Goal: Information Seeking & Learning: Learn about a topic

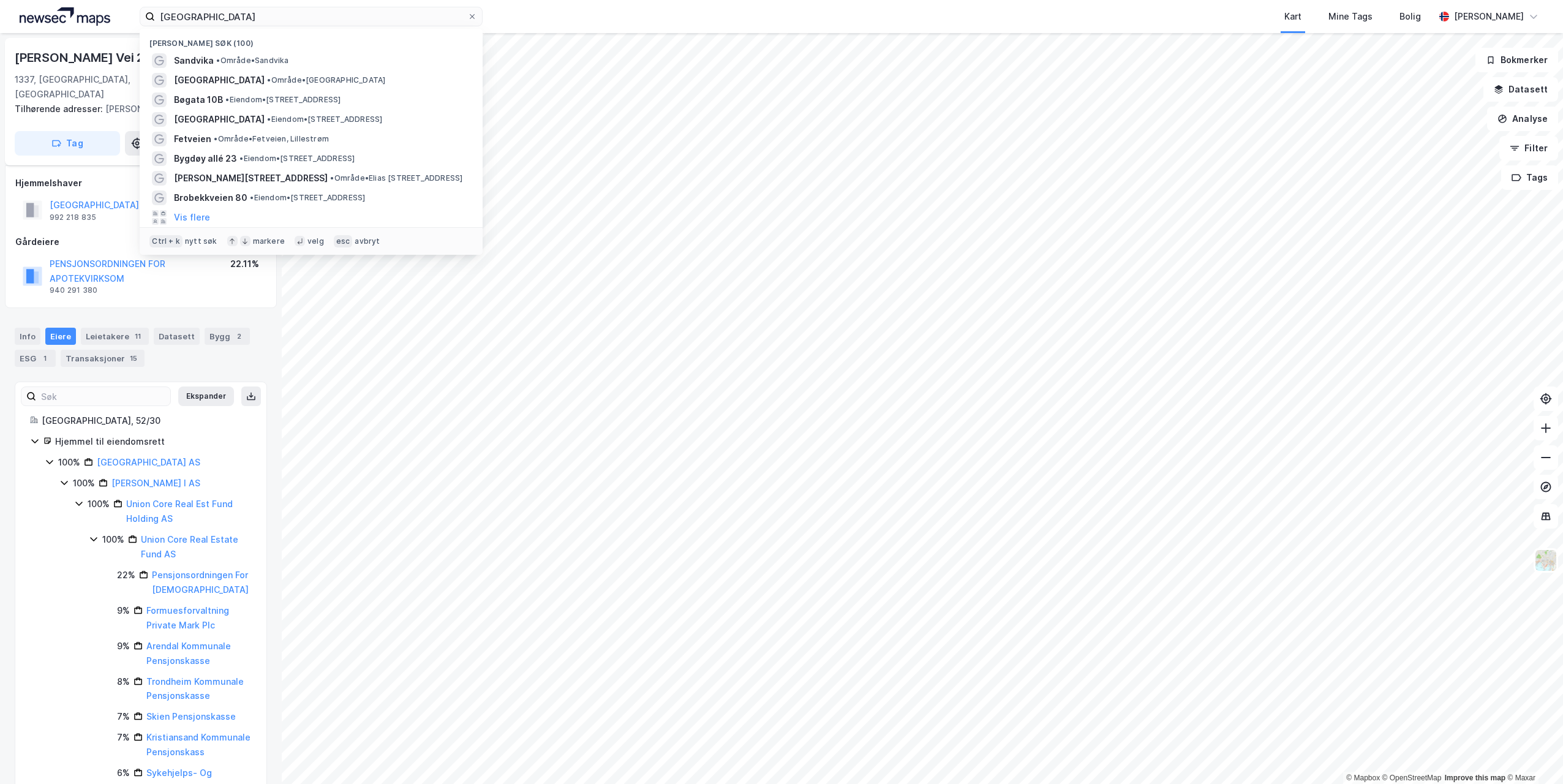
scroll to position [142, 0]
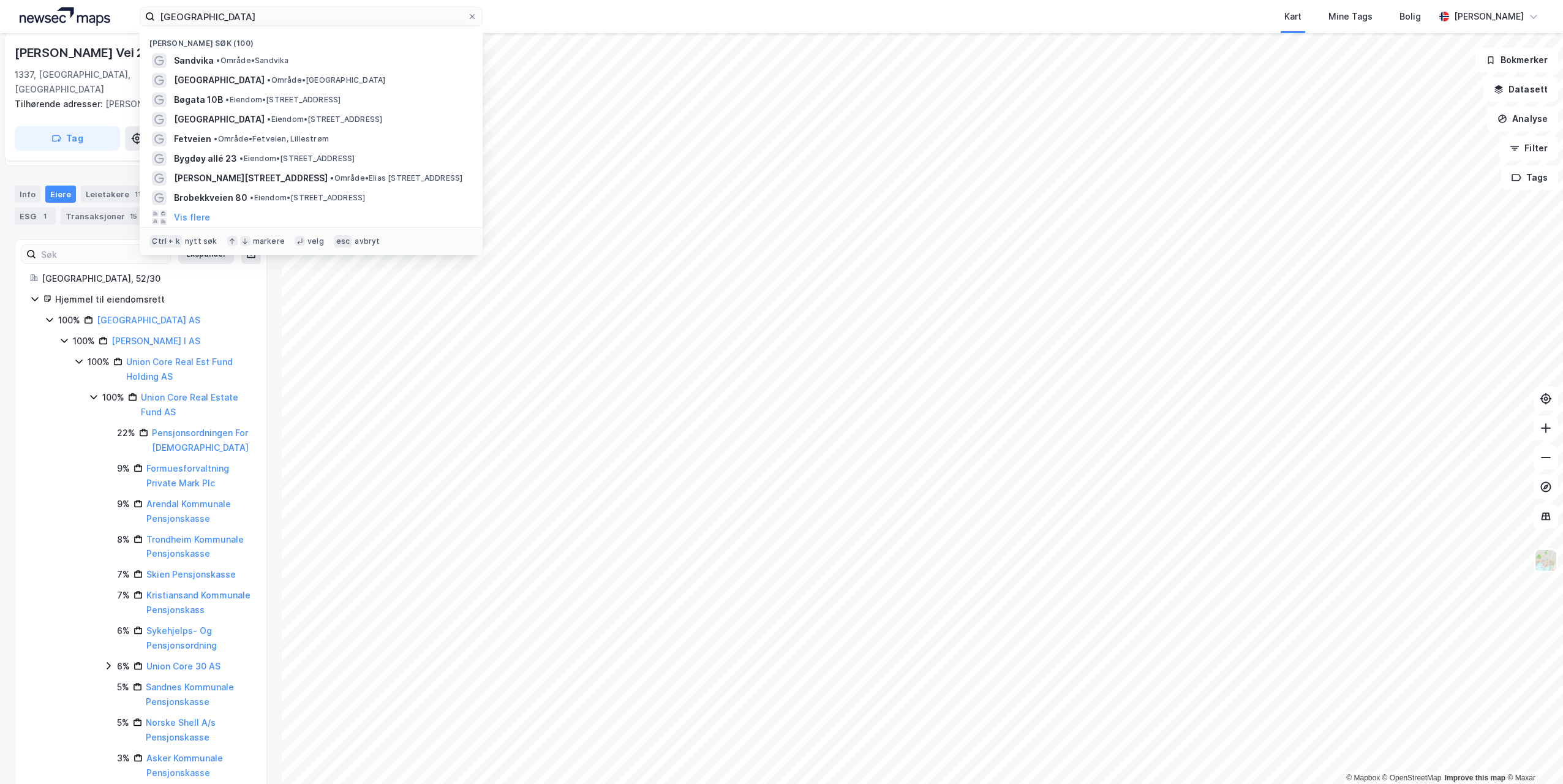
click at [284, 16] on input "[GEOGRAPHIC_DATA]" at bounding box center [312, 16] width 313 height 18
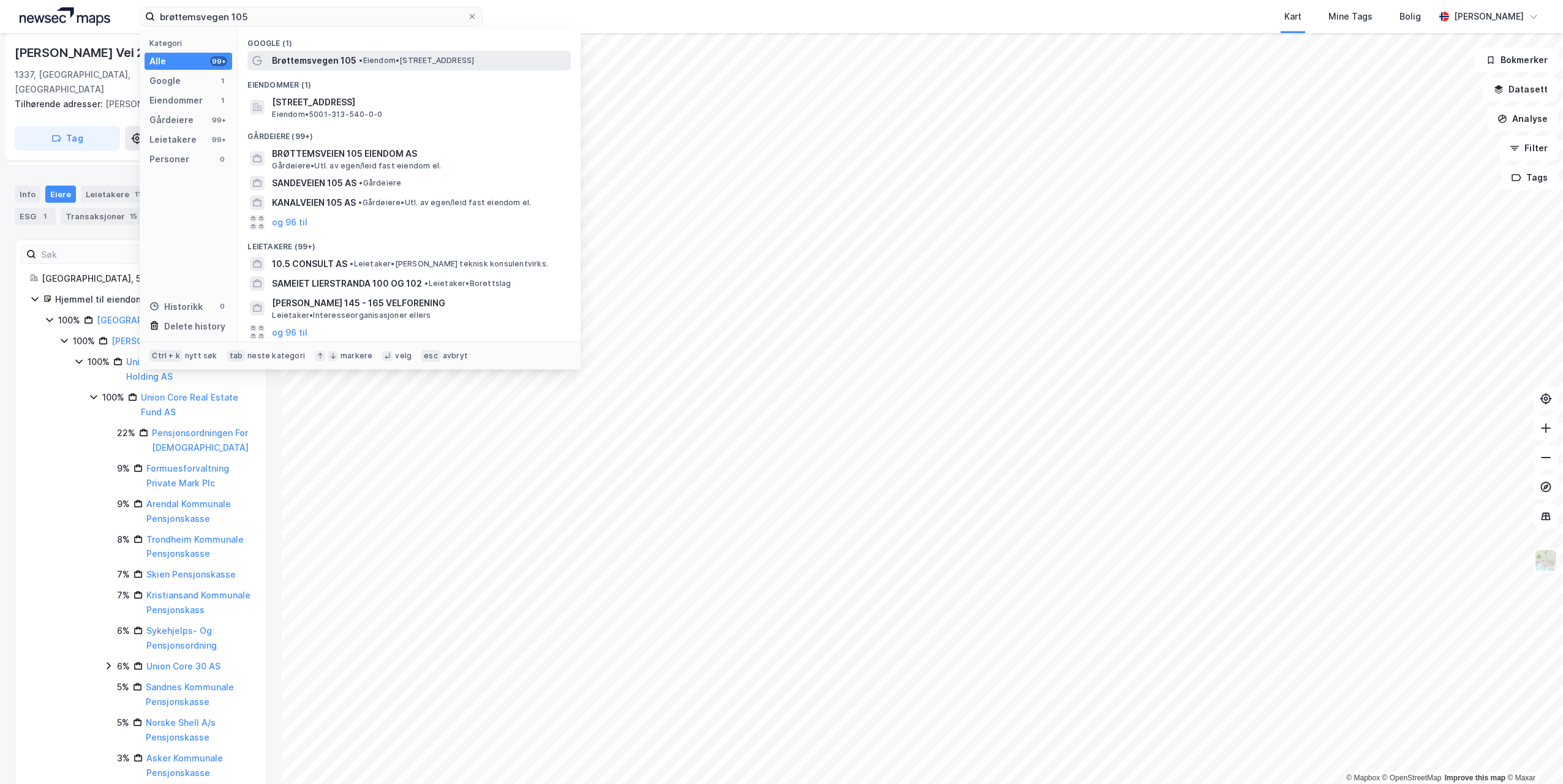
type input "brøttemsvegen 105"
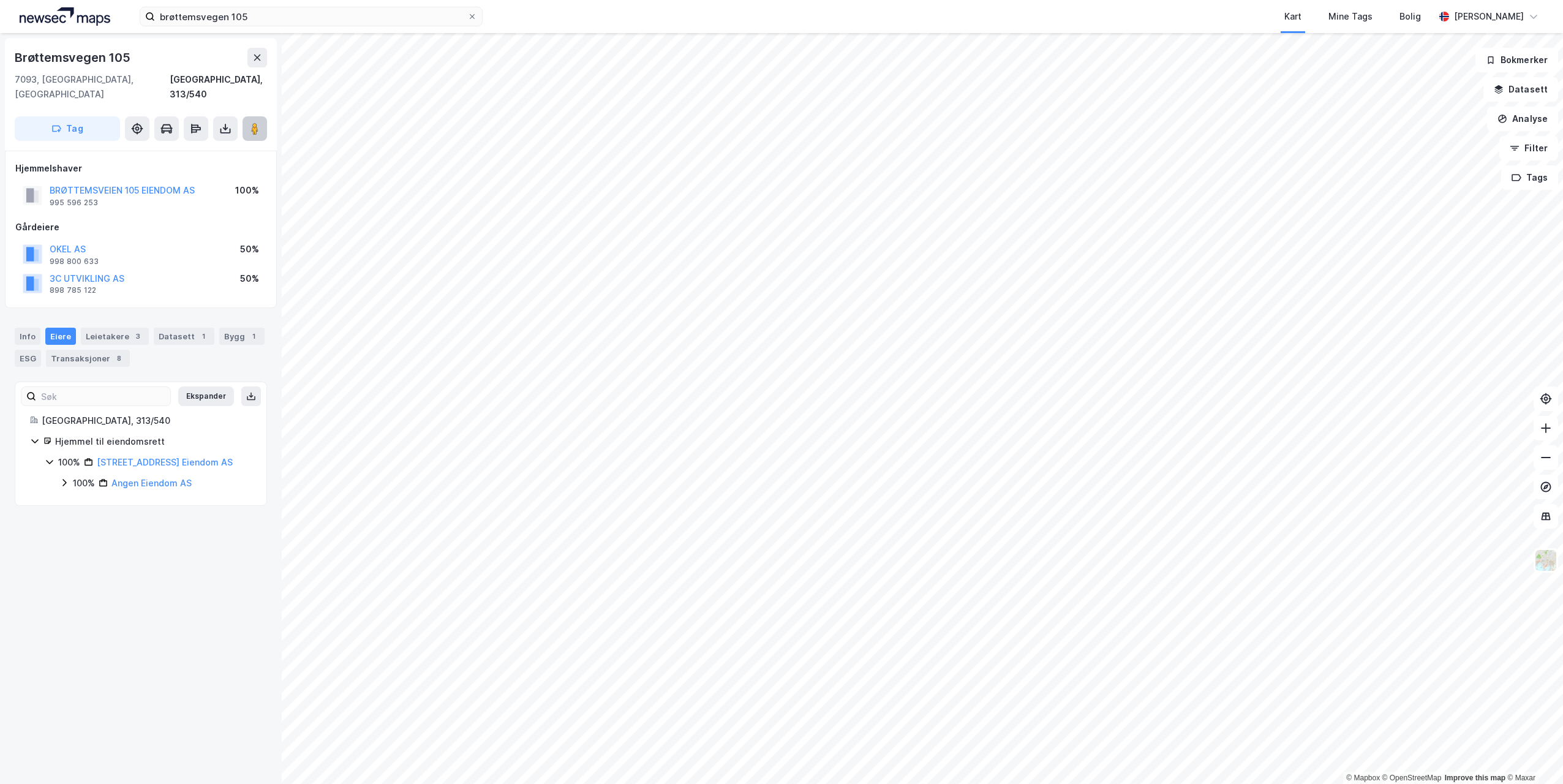
click at [255, 123] on image at bounding box center [255, 129] width 7 height 13
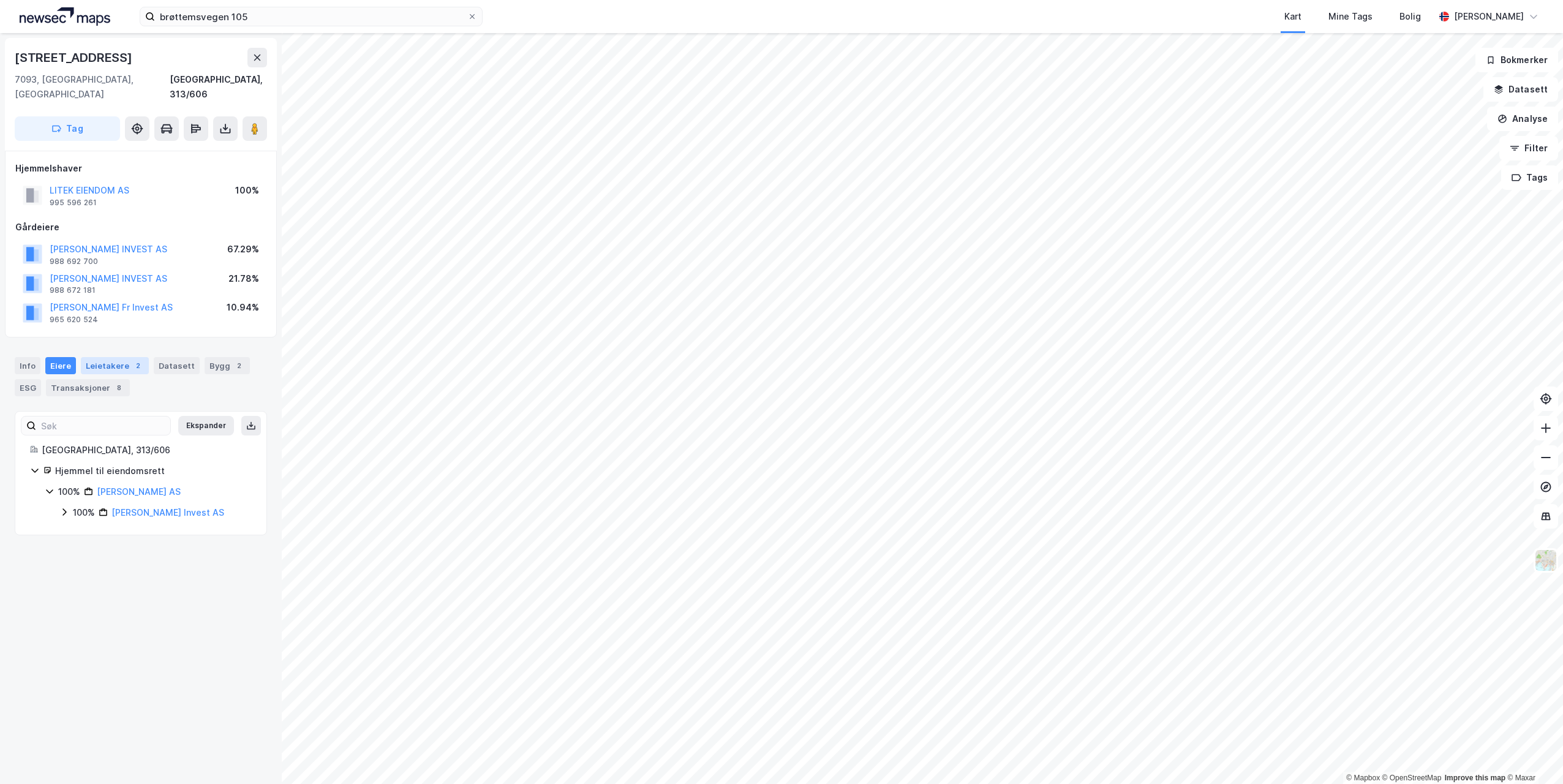
click at [102, 357] on div "Leietakere 2" at bounding box center [114, 365] width 68 height 17
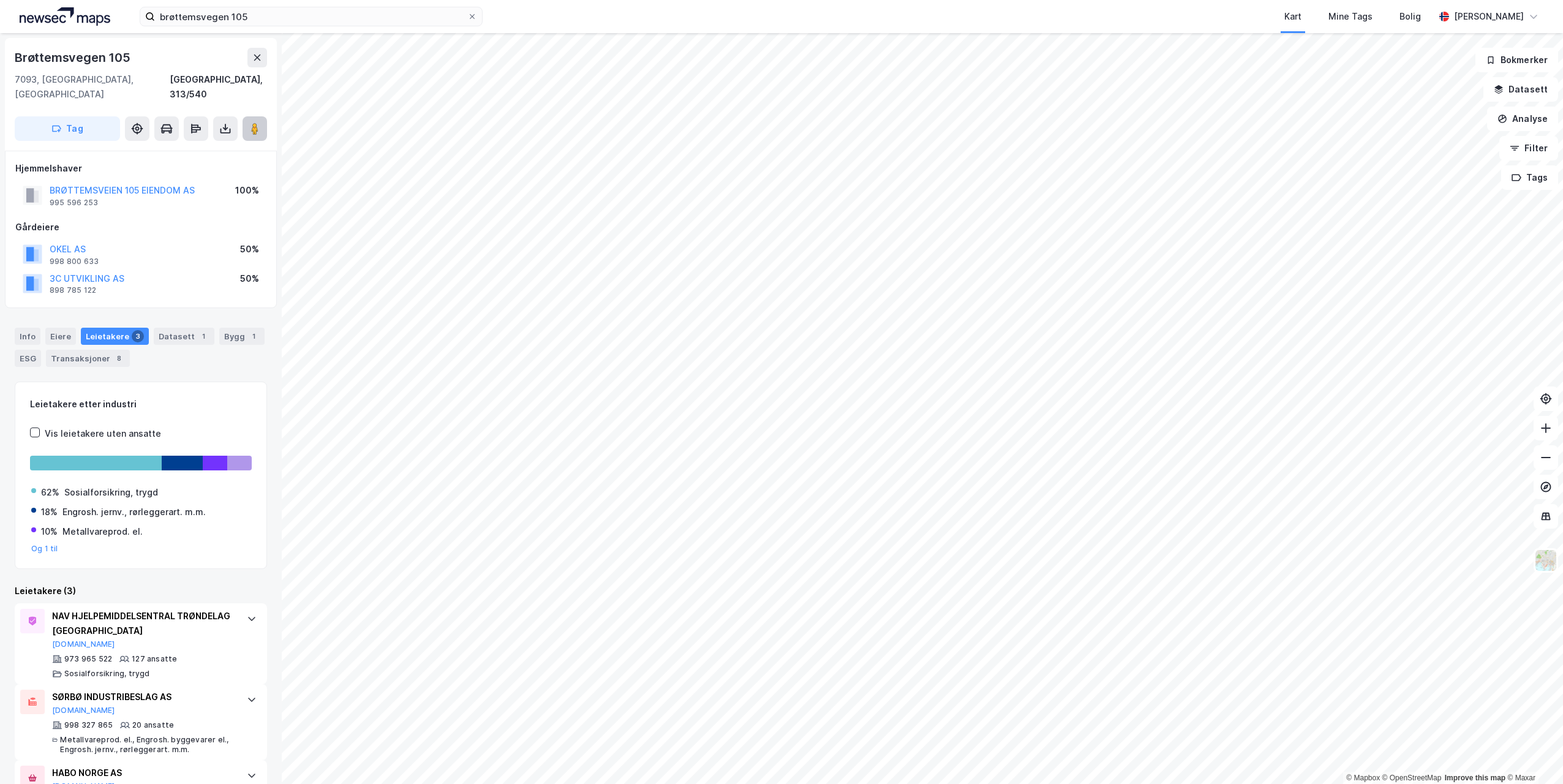
click at [252, 123] on image at bounding box center [255, 129] width 7 height 13
drag, startPoint x: 77, startPoint y: 233, endPoint x: 211, endPoint y: 199, distance: 138.2
click at [211, 199] on div "Hjemmelshaver BRØTTEMSVEIEN 105 EIENDOM AS 995 596 253 100% Gårdeiere OKEL AS 9…" at bounding box center [141, 229] width 251 height 137
click at [0, 0] on button "3C UTVIKLING AS" at bounding box center [0, 0] width 0 height 0
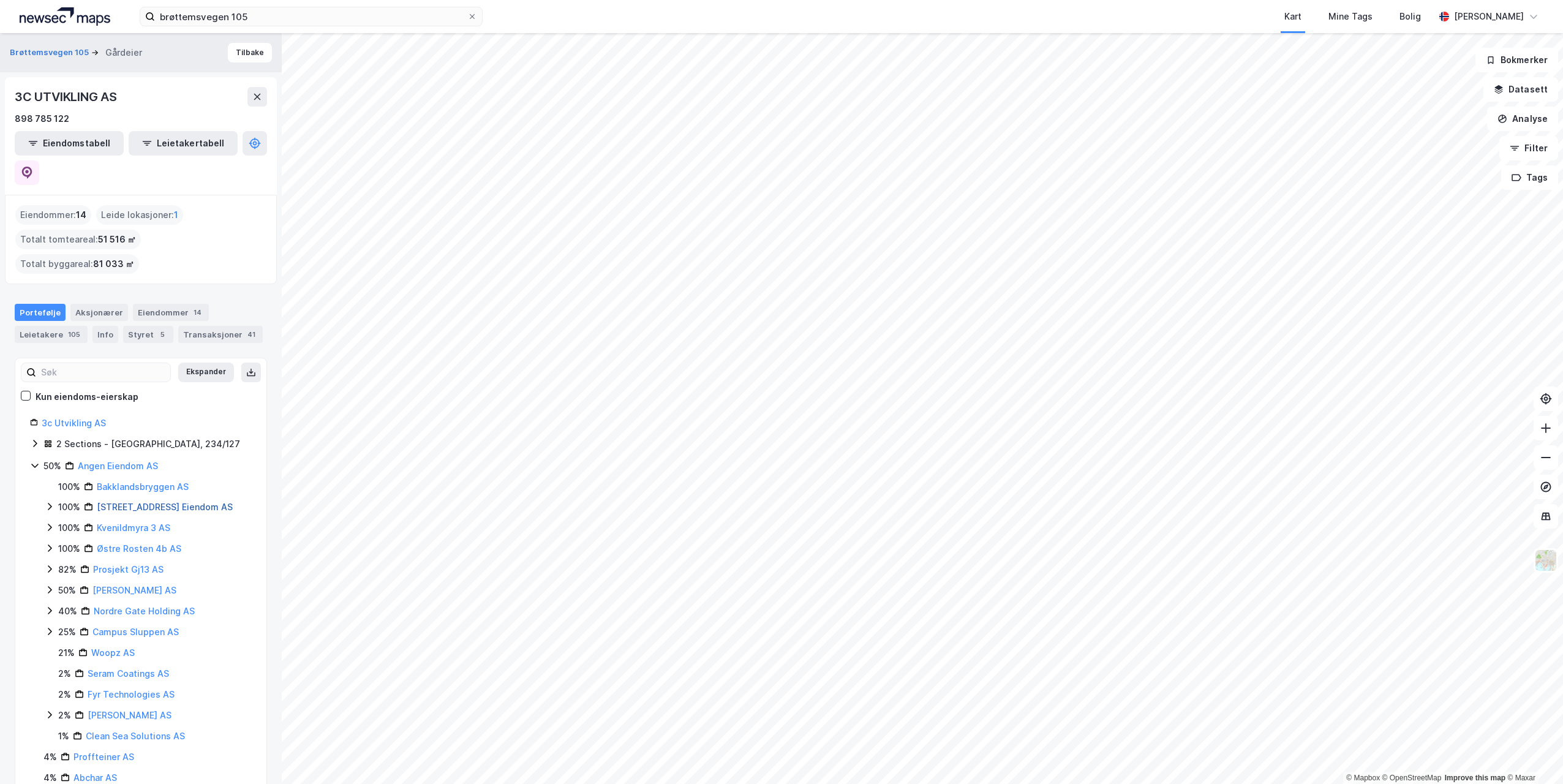
click at [115, 501] on link "[STREET_ADDRESS] Eiendom AS" at bounding box center [164, 507] width 136 height 11
